Goal: Check status: Check status

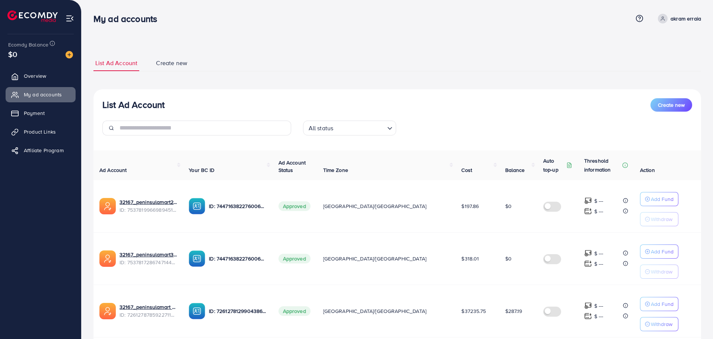
click at [505, 310] on span "$287.19" at bounding box center [513, 310] width 17 height 7
copy span "287.19"
